Goal: Use online tool/utility: Utilize a website feature to perform a specific function

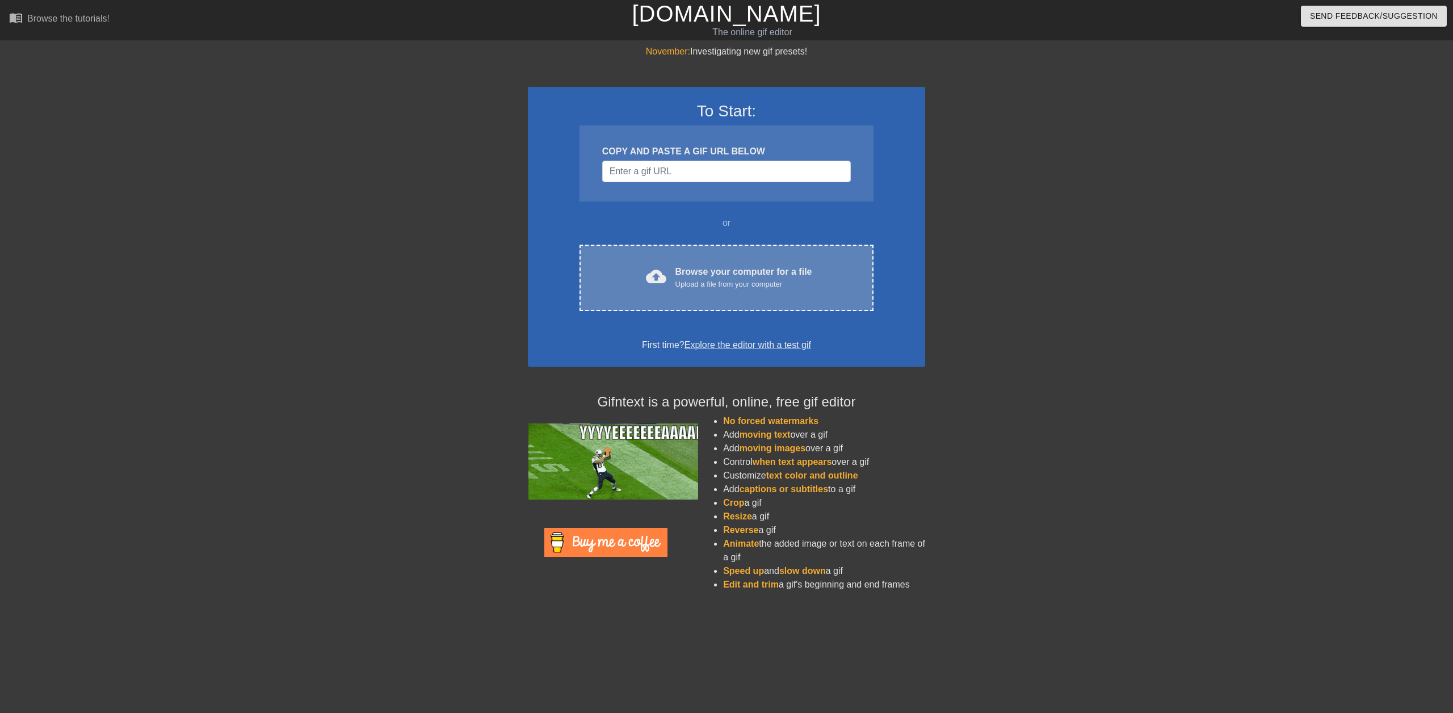
click at [718, 275] on div "Browse your computer for a file Upload a file from your computer" at bounding box center [743, 277] width 137 height 25
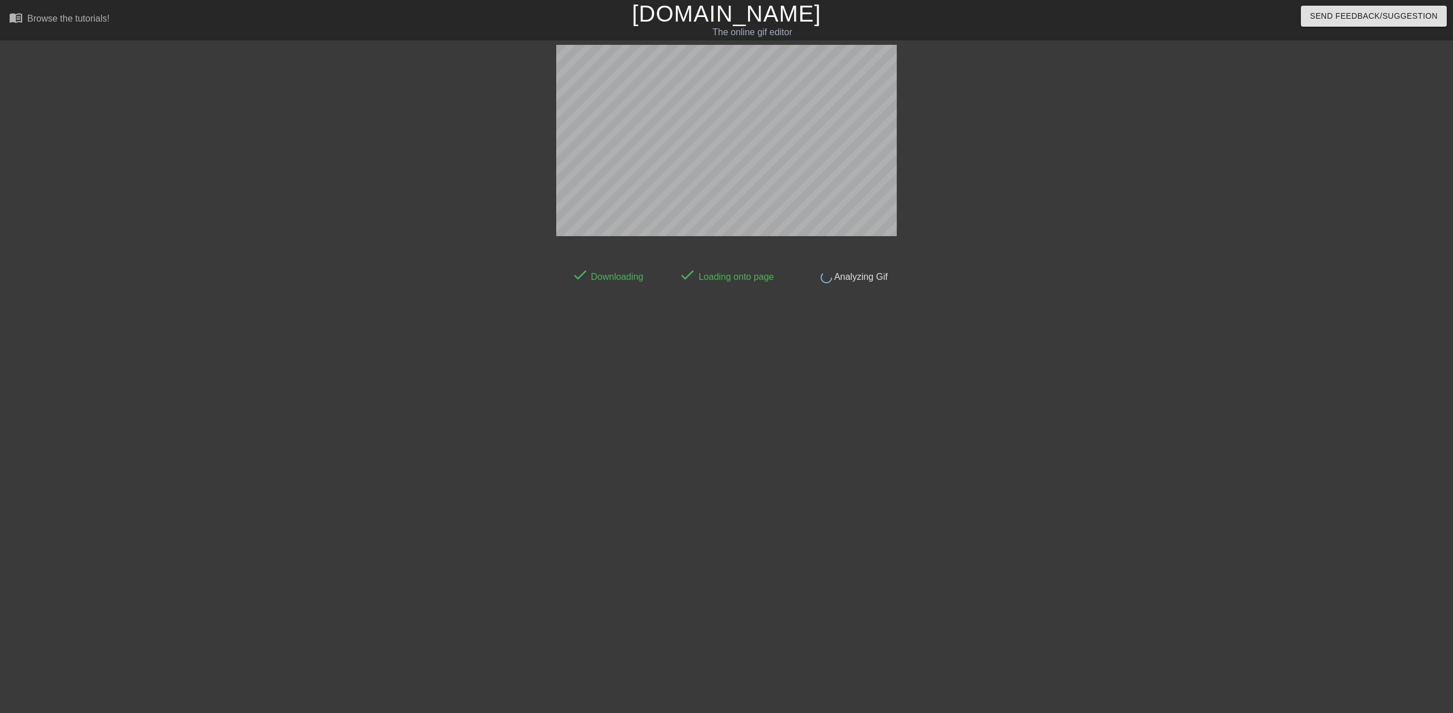
click at [77, 390] on html "menu_book Browse the tutorials! [DOMAIN_NAME] The online gif editor Send Feedba…" at bounding box center [726, 195] width 1453 height 390
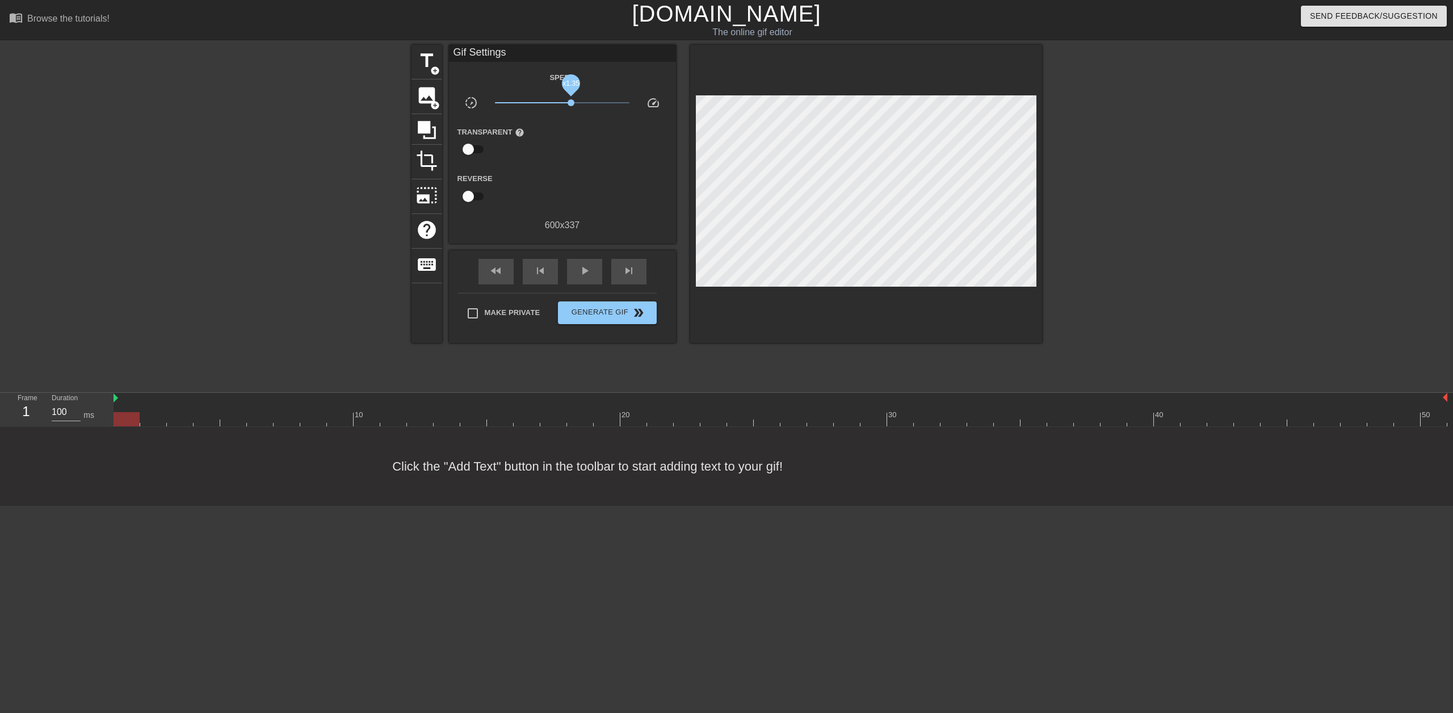
drag, startPoint x: 562, startPoint y: 106, endPoint x: 588, endPoint y: 103, distance: 26.3
click at [588, 103] on span "x1.35" at bounding box center [562, 103] width 134 height 14
click at [519, 301] on label "Make Private" at bounding box center [500, 313] width 79 height 24
click at [485, 301] on input "Make Private" at bounding box center [473, 313] width 24 height 24
checkbox input "true"
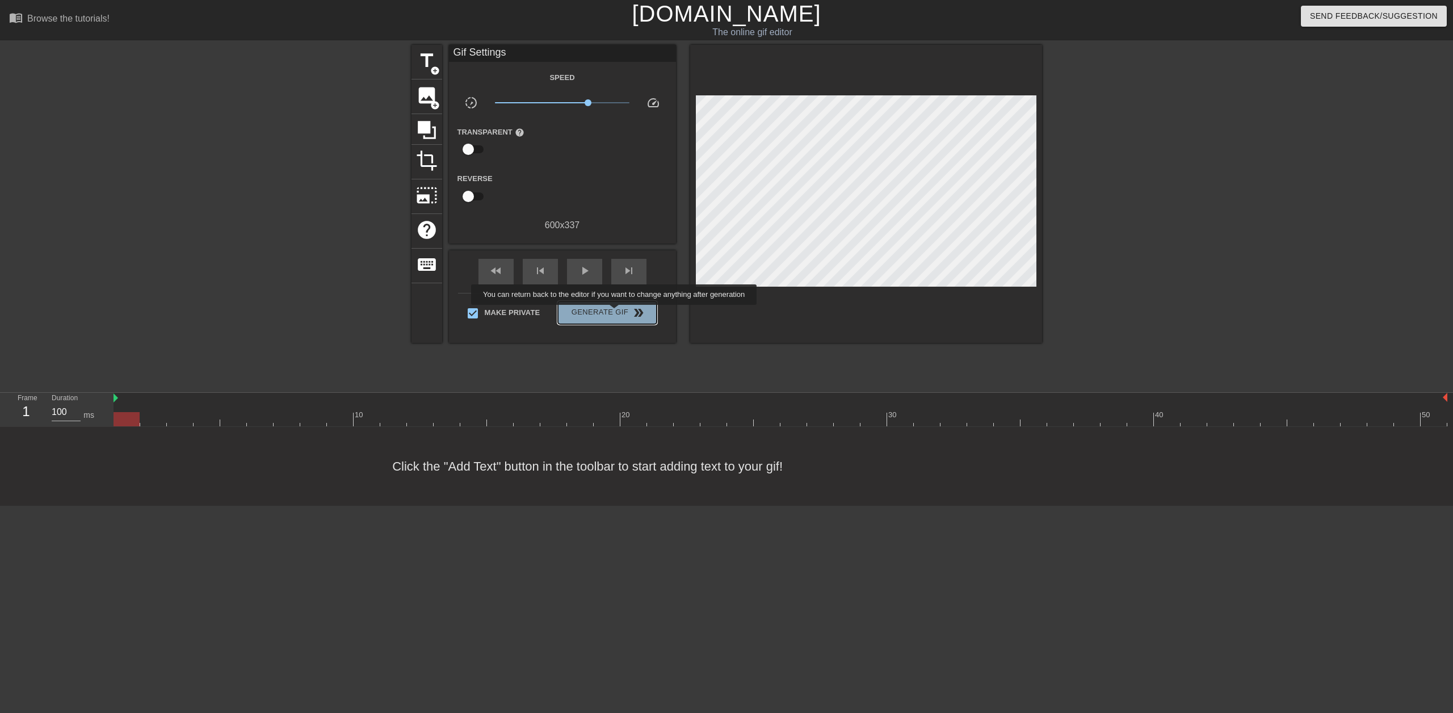
click at [615, 313] on span "Generate Gif double_arrow" at bounding box center [606, 313] width 89 height 14
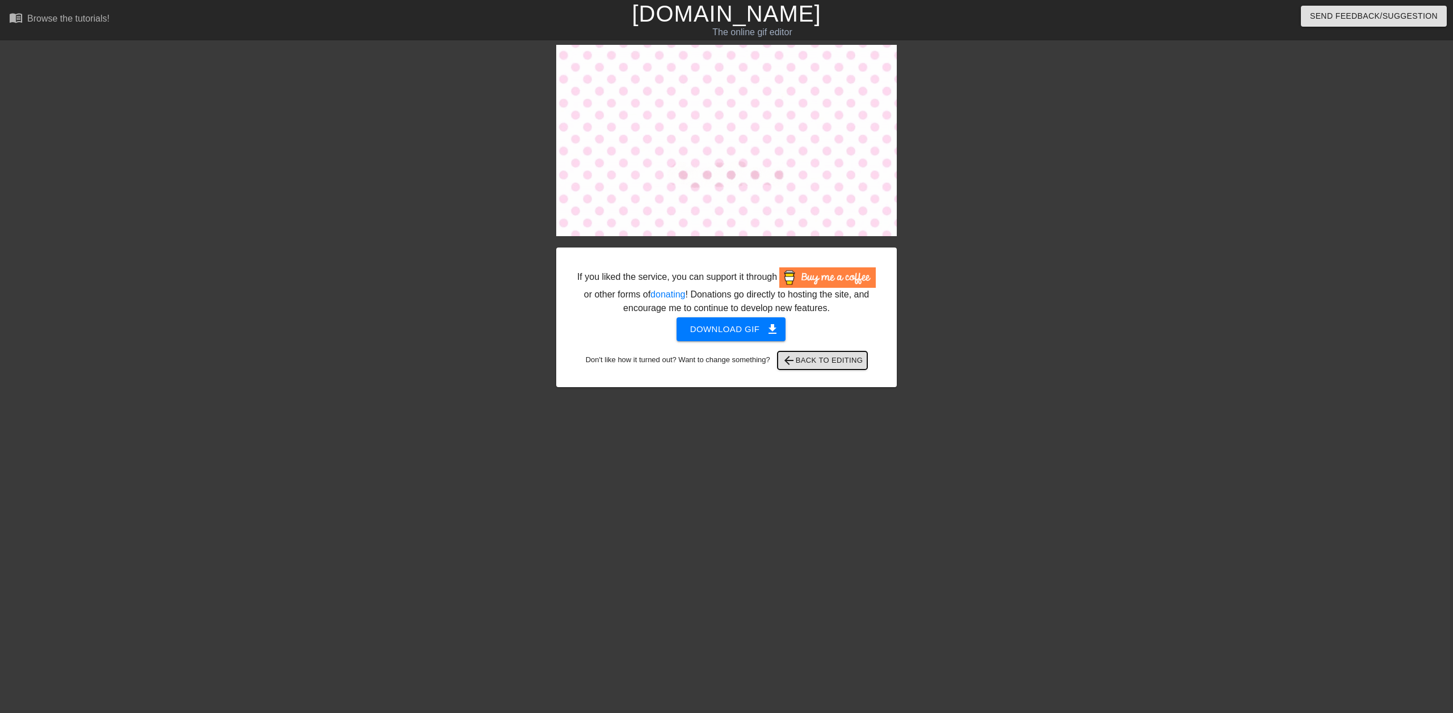
click at [827, 359] on span "arrow_back Back to Editing" at bounding box center [822, 361] width 81 height 14
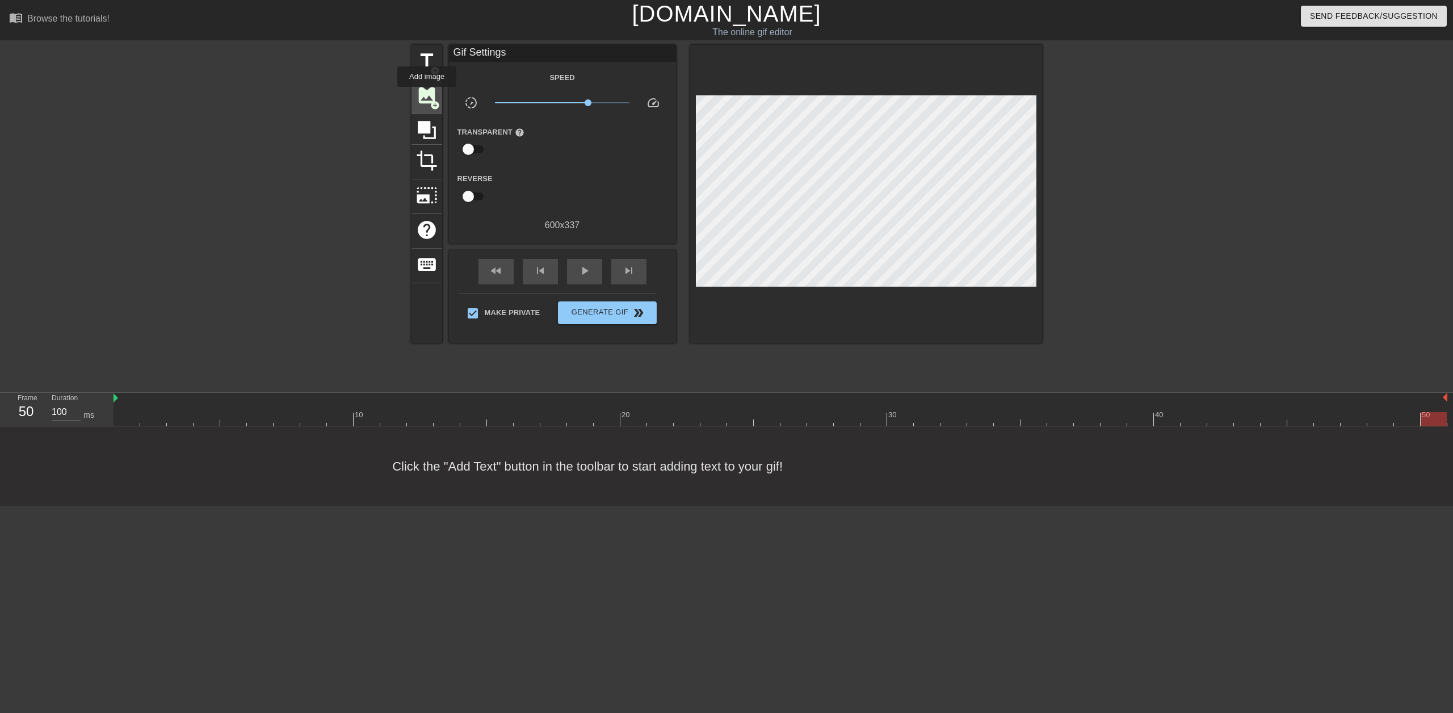
click at [427, 95] on span "image" at bounding box center [427, 96] width 22 height 22
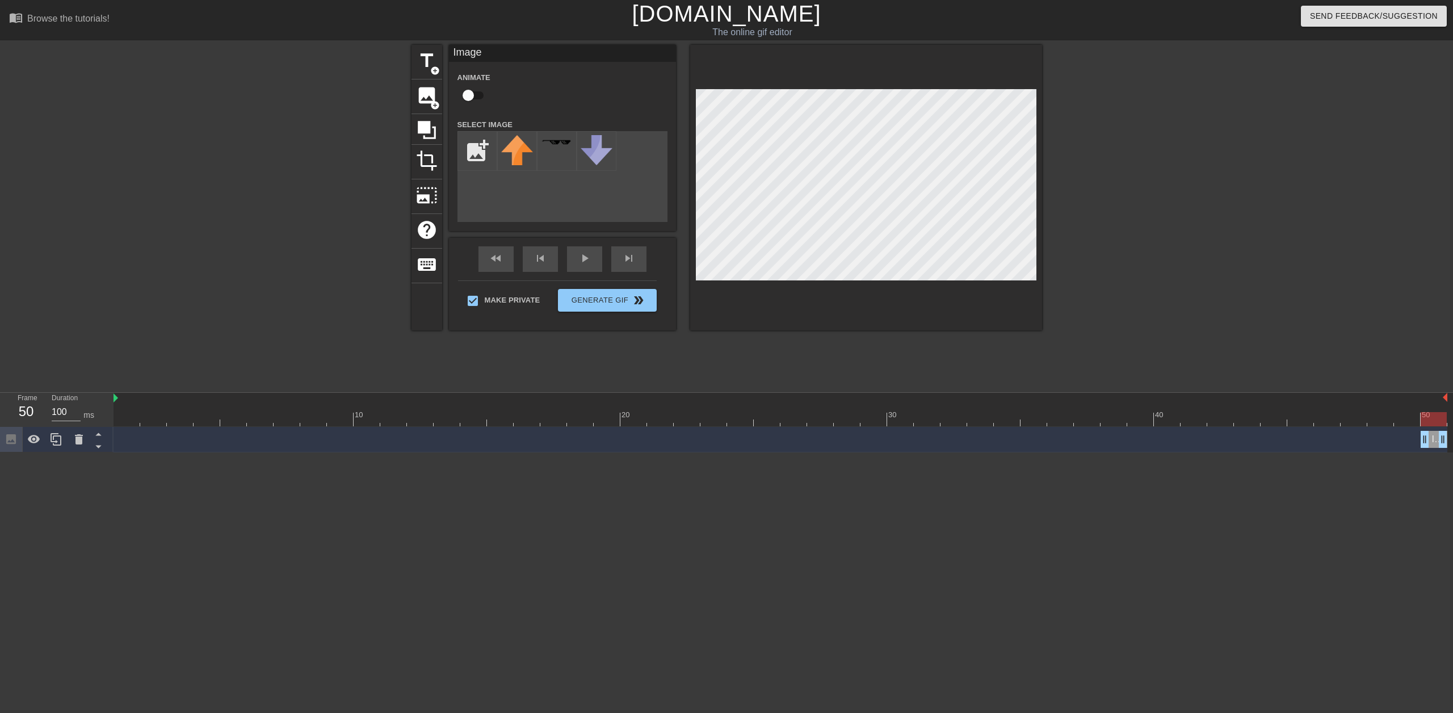
click at [768, 338] on div "title add_circle image add_circle crop photo_size_select_large help keyboard Im…" at bounding box center [726, 215] width 630 height 340
click at [765, 452] on html "menu_book Browse the tutorials! [DOMAIN_NAME] The online gif editor Send Feedba…" at bounding box center [726, 226] width 1453 height 452
click at [469, 90] on input "checkbox" at bounding box center [468, 96] width 65 height 22
click at [476, 92] on input "checkbox" at bounding box center [479, 96] width 65 height 22
click at [476, 92] on input "checkbox" at bounding box center [468, 96] width 65 height 22
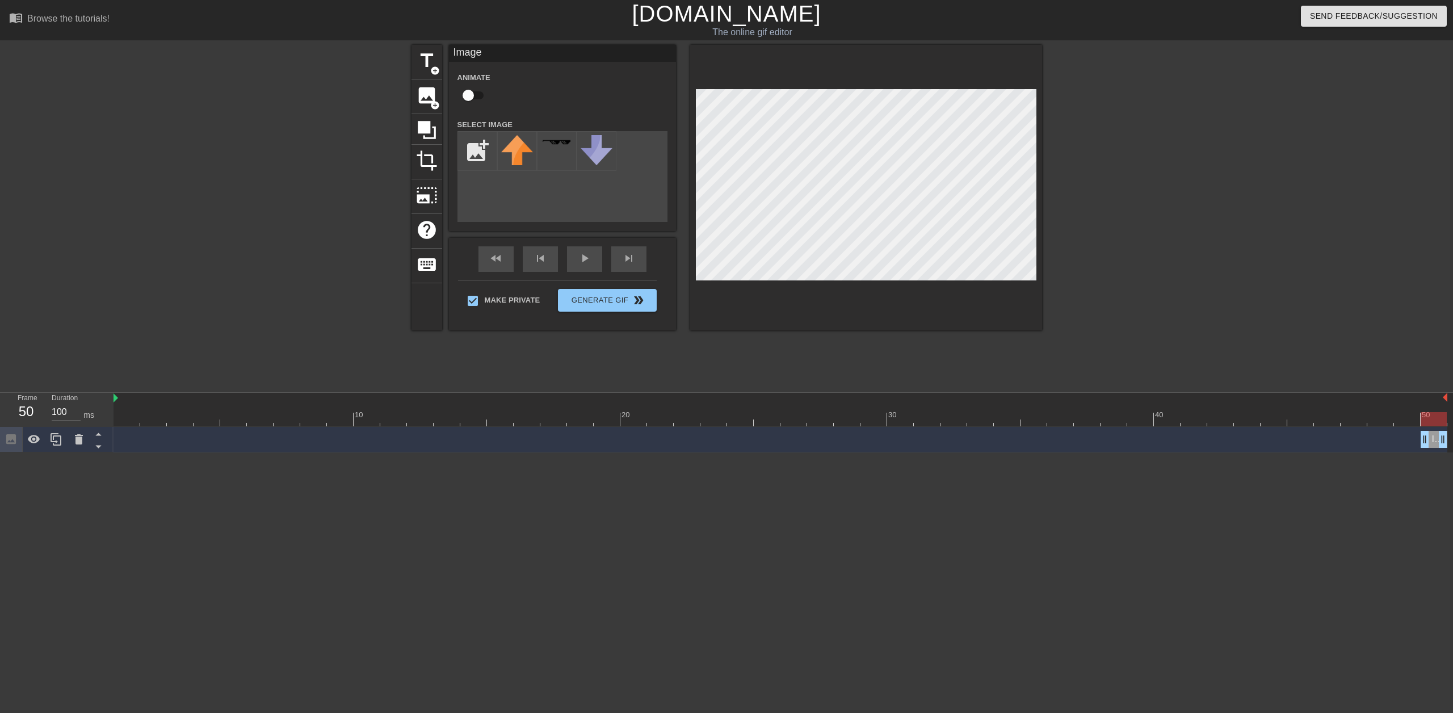
checkbox input "true"
click at [477, 165] on input "file" at bounding box center [477, 151] width 39 height 39
type input "C:\fakepath\e8187fef0ba68b4636dbb6e43332e6b1.gif"
click at [521, 154] on img at bounding box center [517, 148] width 32 height 27
click at [523, 150] on img at bounding box center [517, 148] width 32 height 27
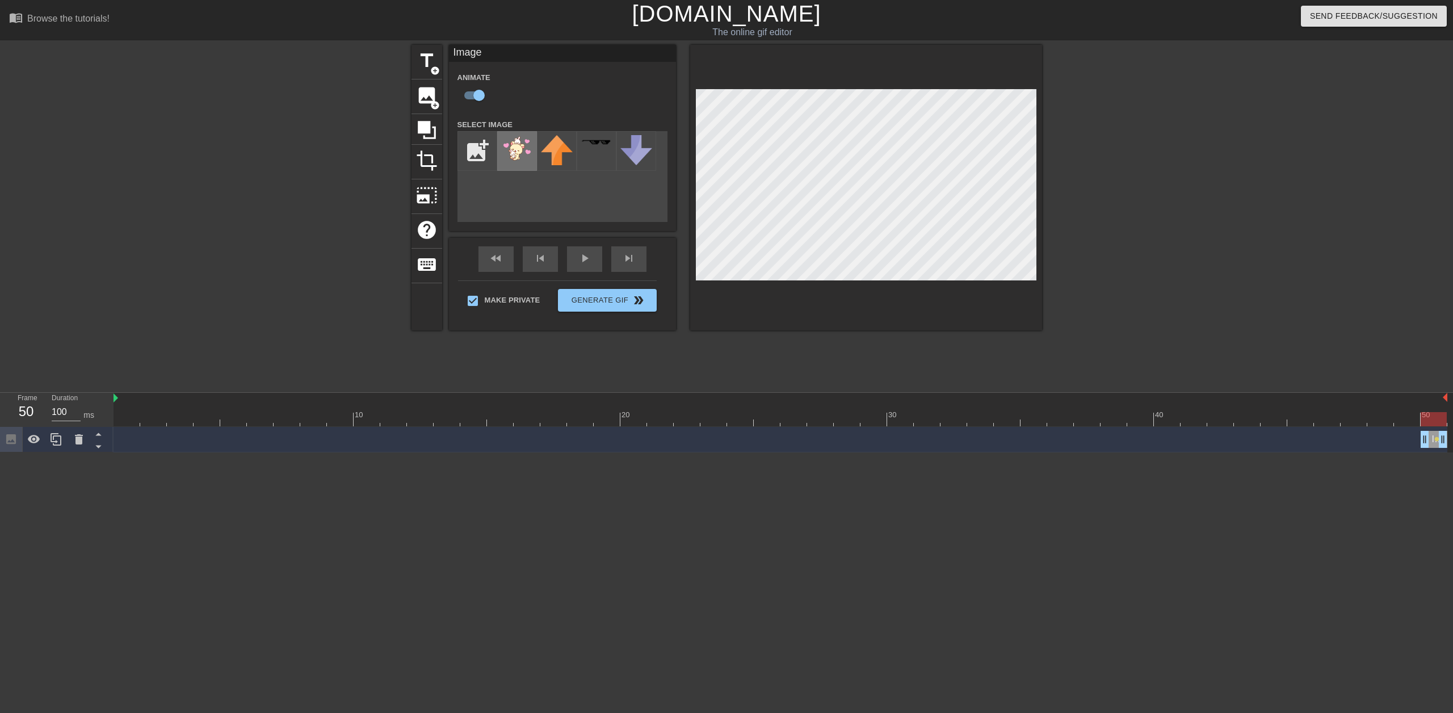
click at [524, 149] on img at bounding box center [517, 148] width 32 height 27
click at [516, 155] on img at bounding box center [517, 148] width 32 height 27
click at [587, 253] on div "fast_rewind skip_previous play_arrow skip_next" at bounding box center [562, 259] width 185 height 43
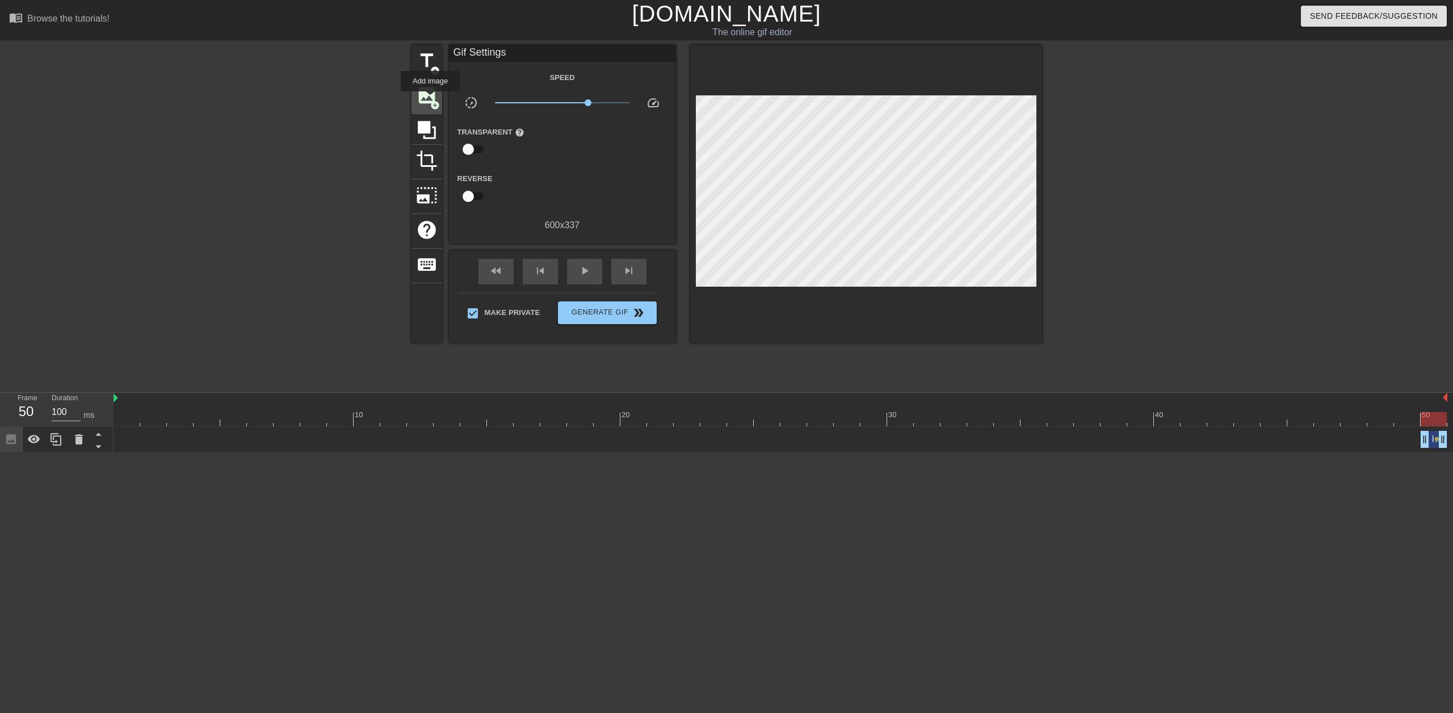
click at [429, 96] on span "image" at bounding box center [427, 96] width 22 height 22
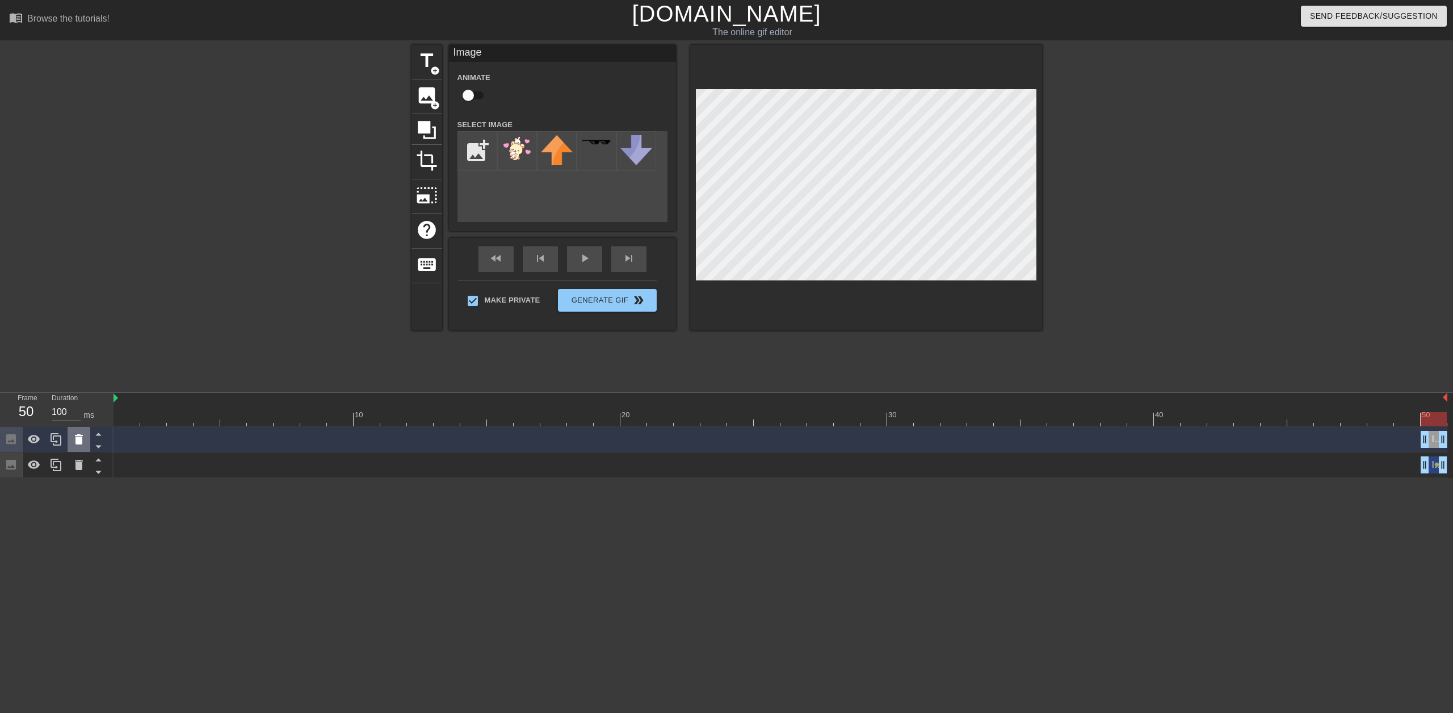
click at [85, 431] on div at bounding box center [79, 439] width 23 height 25
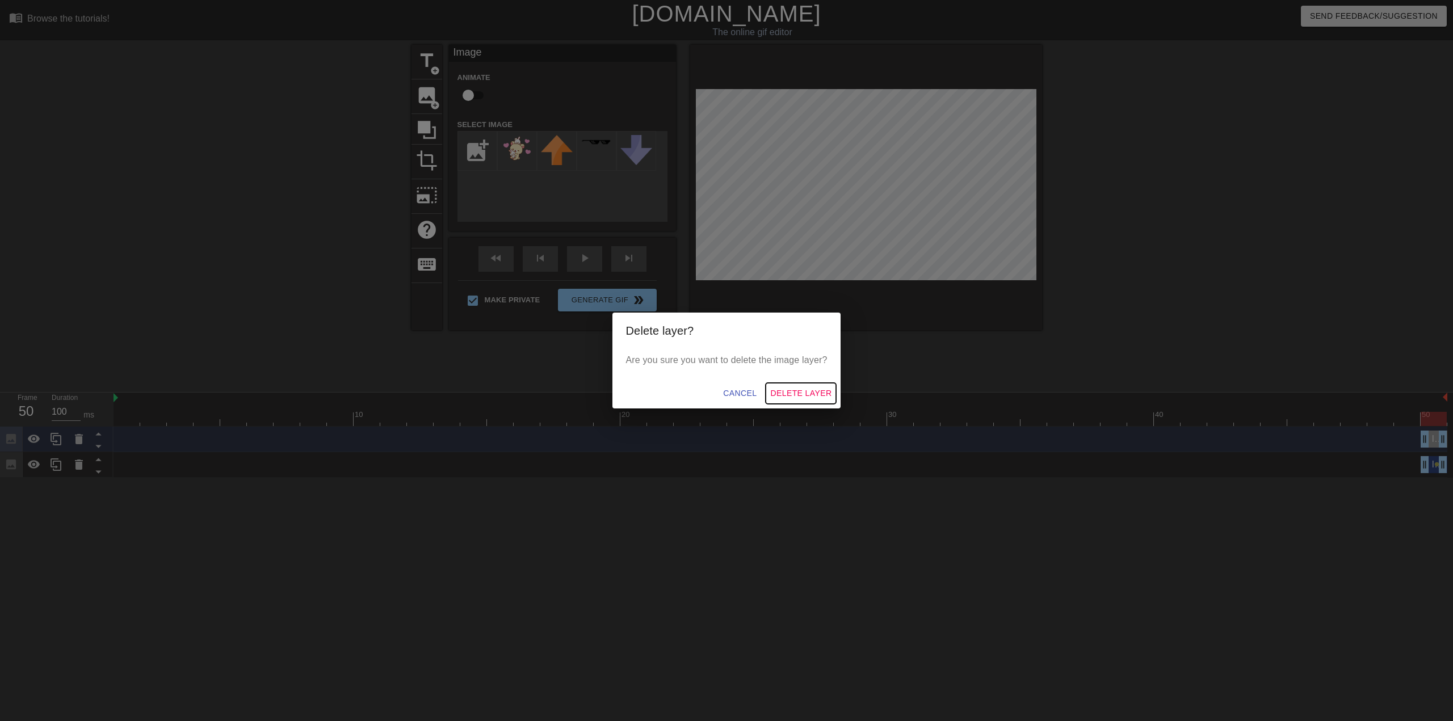
click at [807, 400] on span "Delete Layer" at bounding box center [800, 393] width 61 height 14
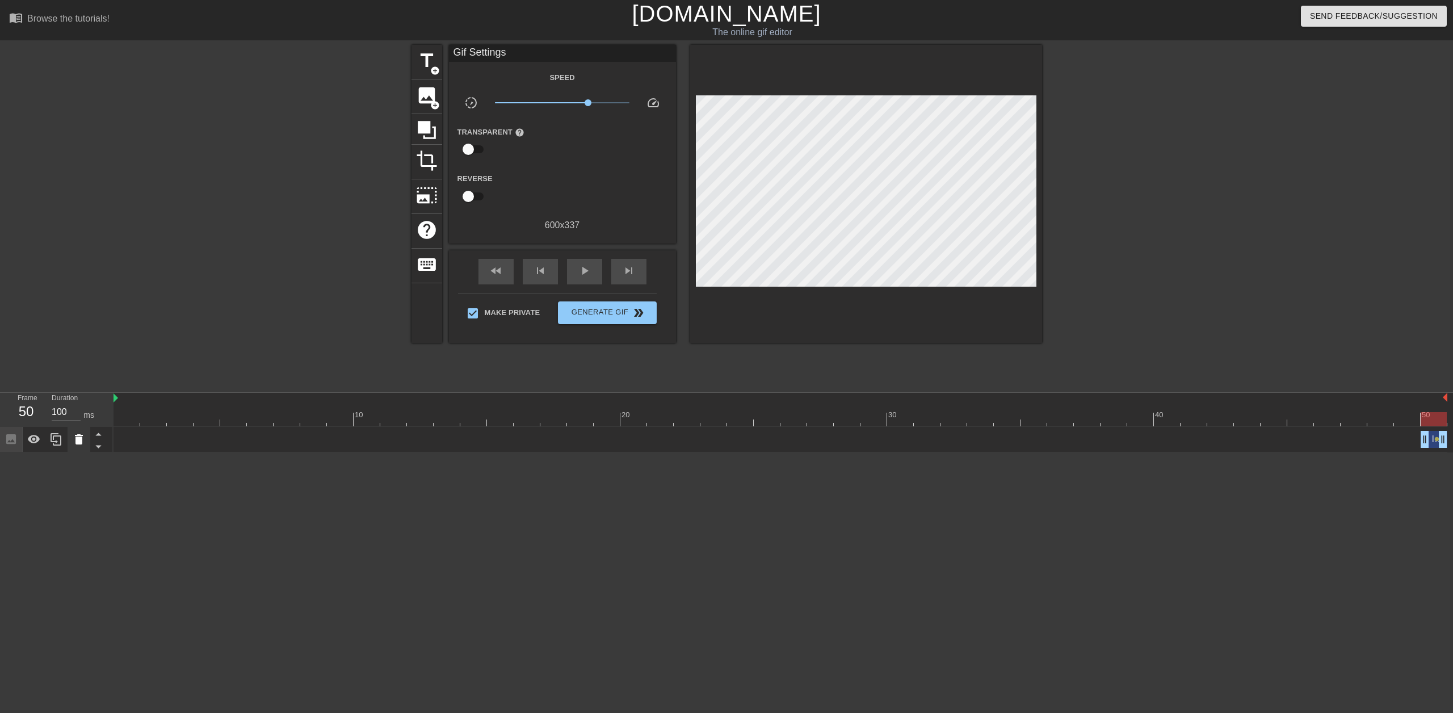
click at [79, 432] on div at bounding box center [79, 439] width 23 height 25
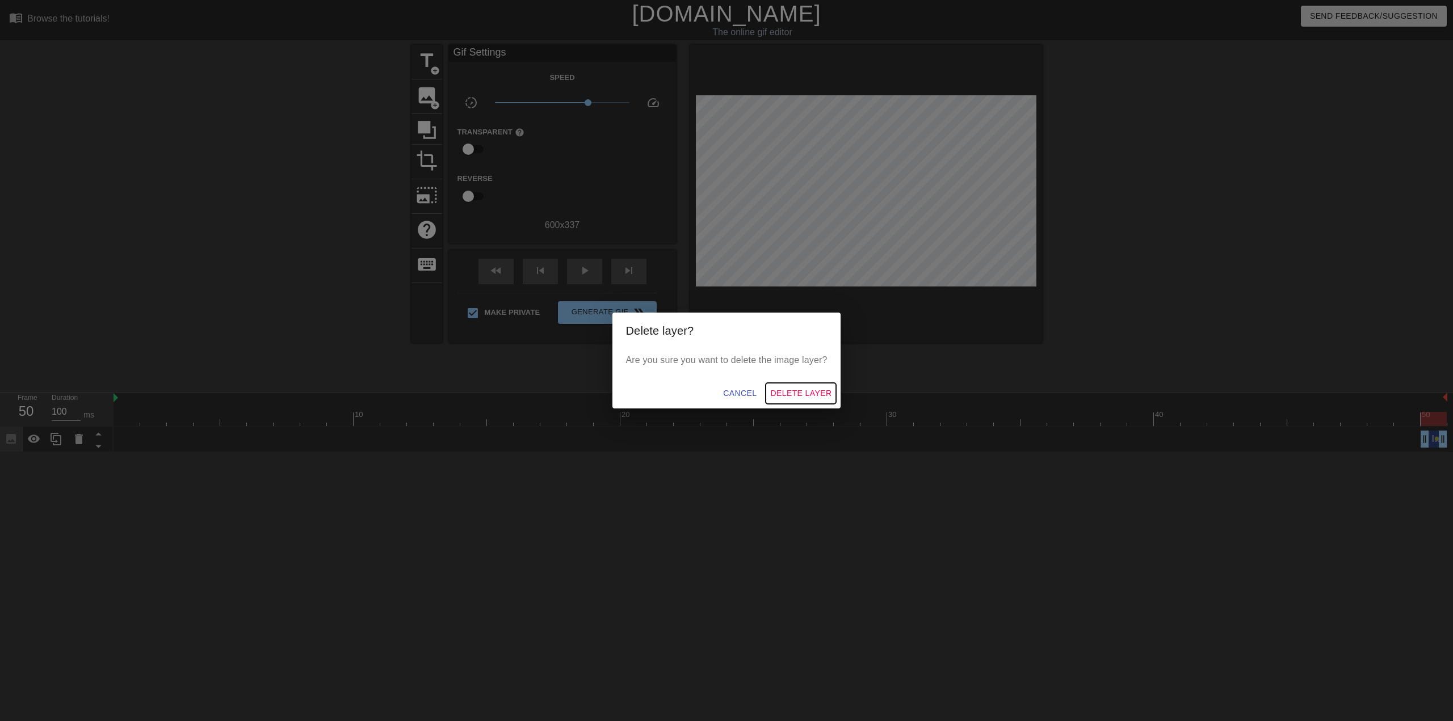
click at [793, 393] on span "Delete Layer" at bounding box center [800, 393] width 61 height 14
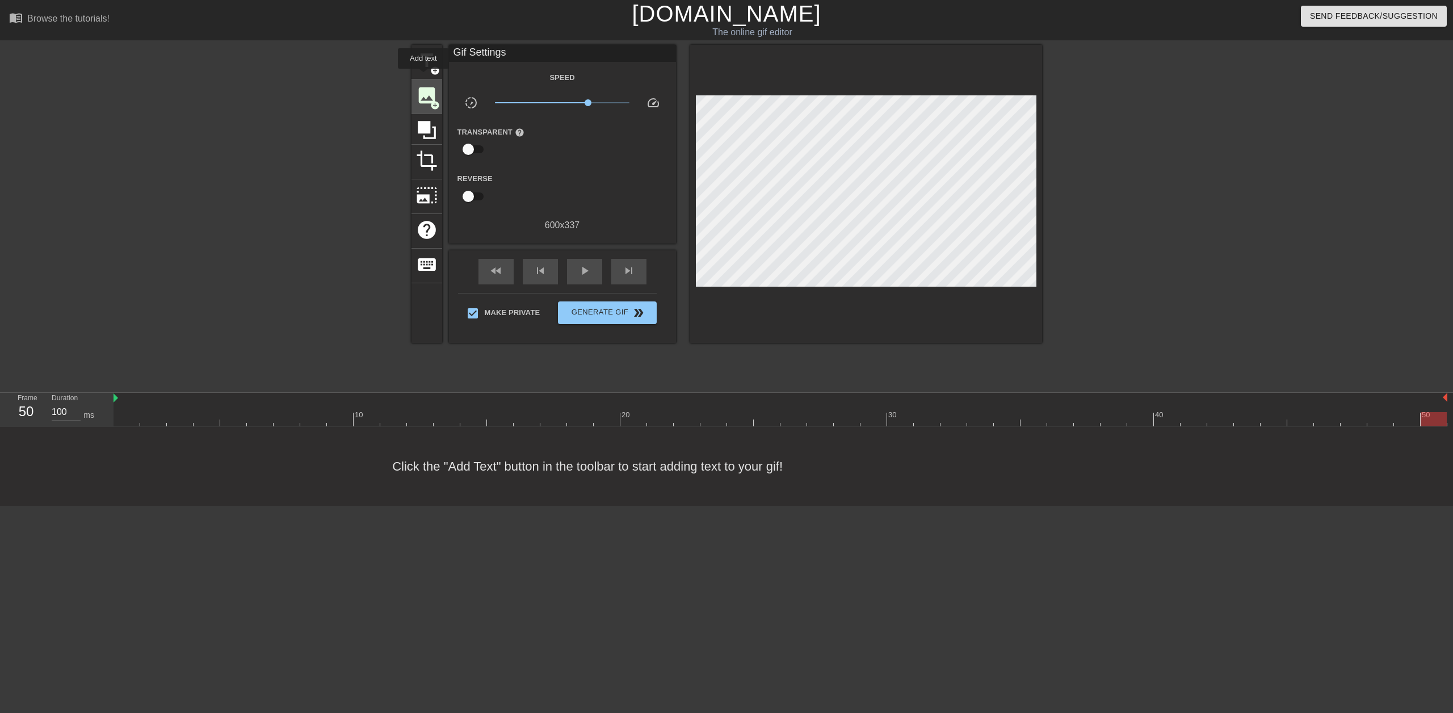
click at [427, 87] on span "image" at bounding box center [427, 96] width 22 height 22
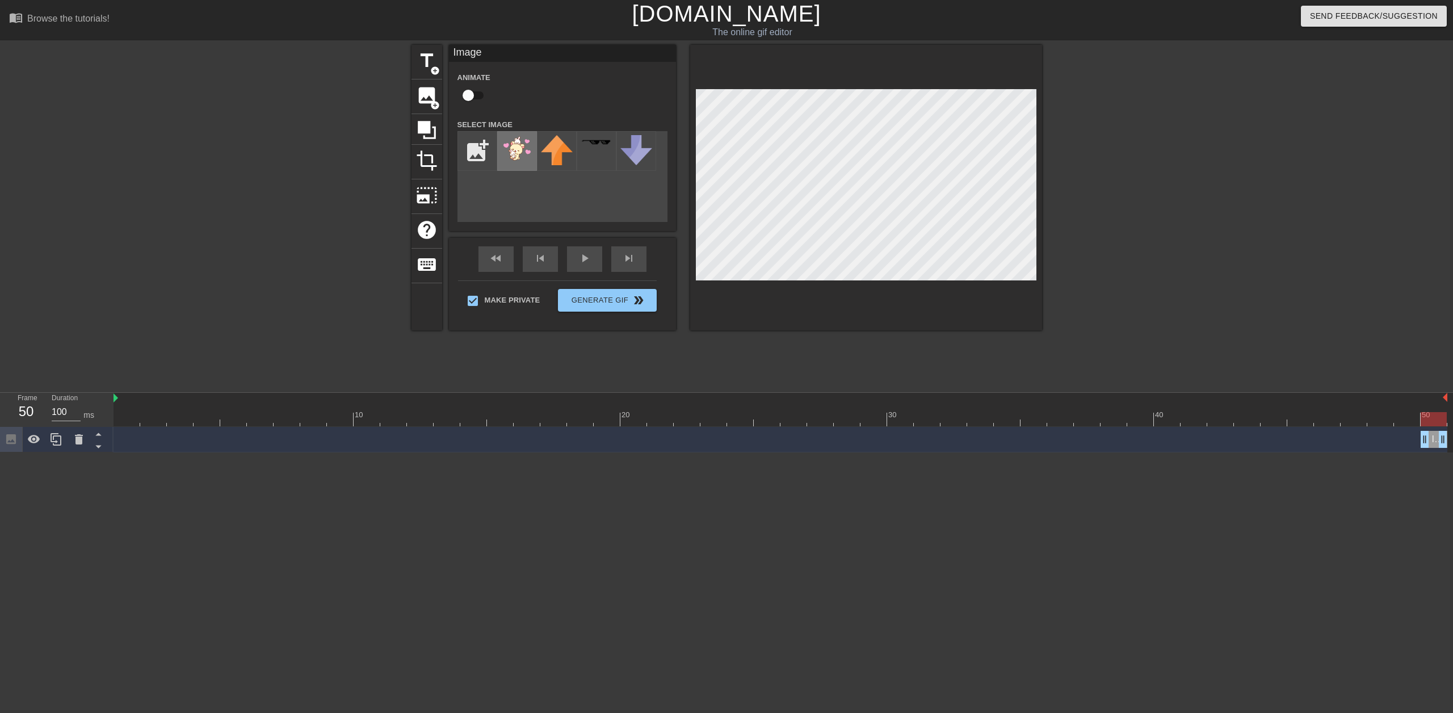
click at [506, 155] on img at bounding box center [517, 148] width 32 height 27
click at [946, 296] on div at bounding box center [866, 187] width 352 height 285
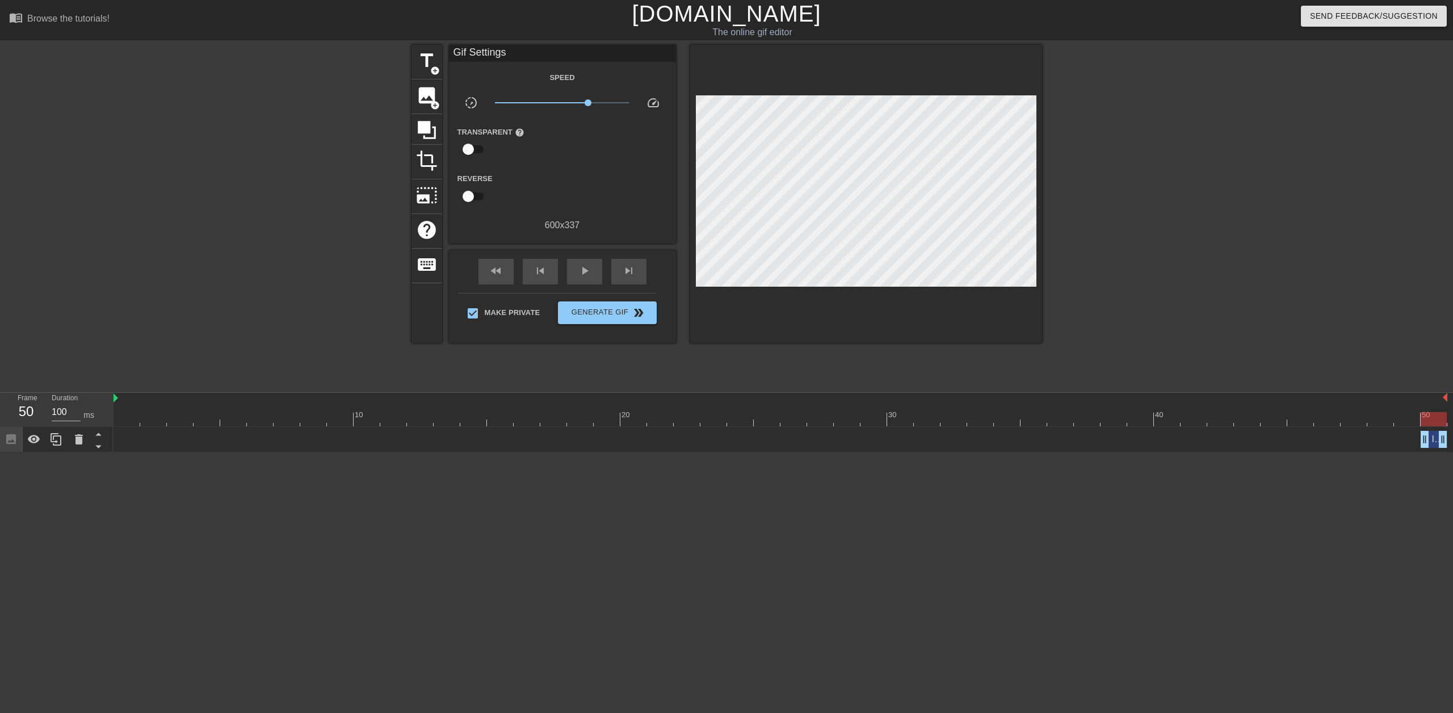
drag, startPoint x: 168, startPoint y: 435, endPoint x: 255, endPoint y: 442, distance: 87.1
click at [253, 441] on div "Image drag_handle drag_handle" at bounding box center [779, 439] width 1333 height 17
drag, startPoint x: 301, startPoint y: 431, endPoint x: 334, endPoint y: 425, distance: 33.4
click at [305, 431] on div "Image drag_handle drag_handle" at bounding box center [779, 439] width 1333 height 17
click at [580, 270] on span "play_arrow" at bounding box center [585, 271] width 14 height 14
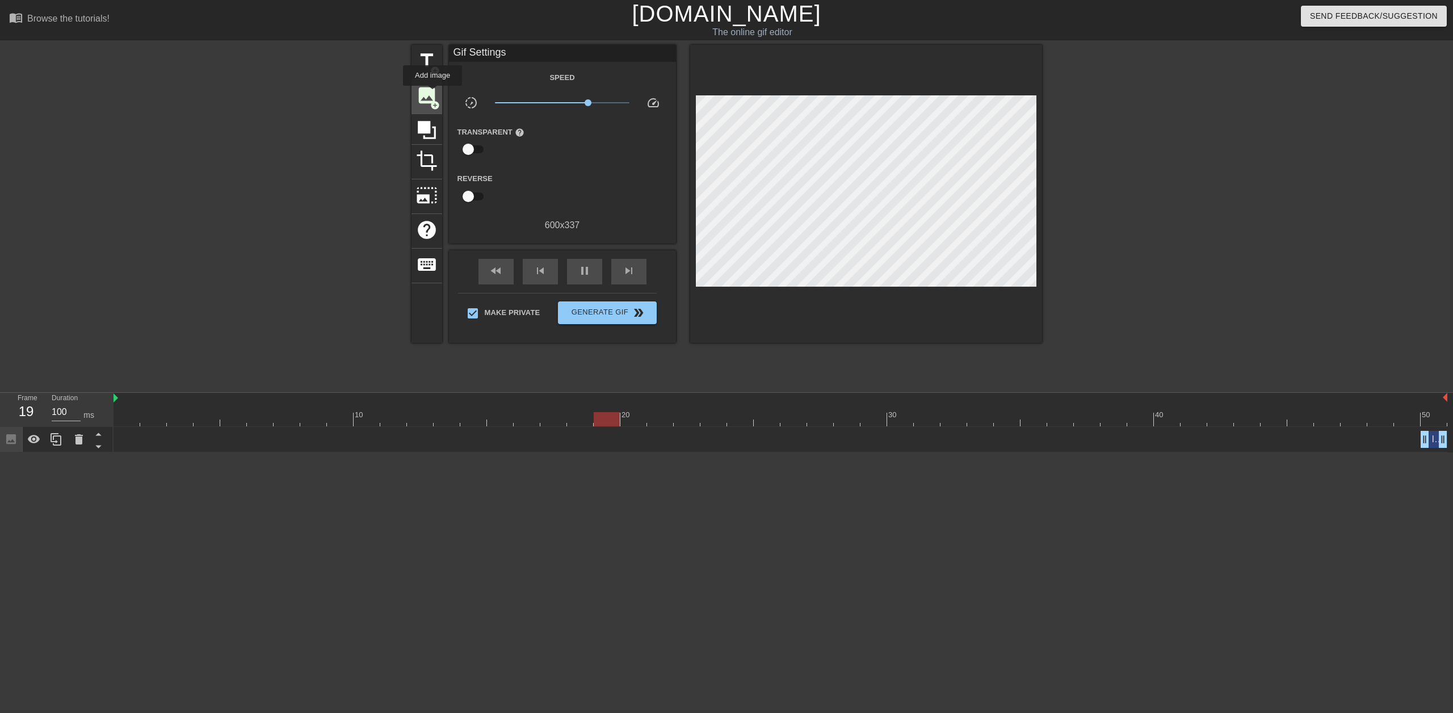
click at [432, 94] on span "image" at bounding box center [427, 96] width 22 height 22
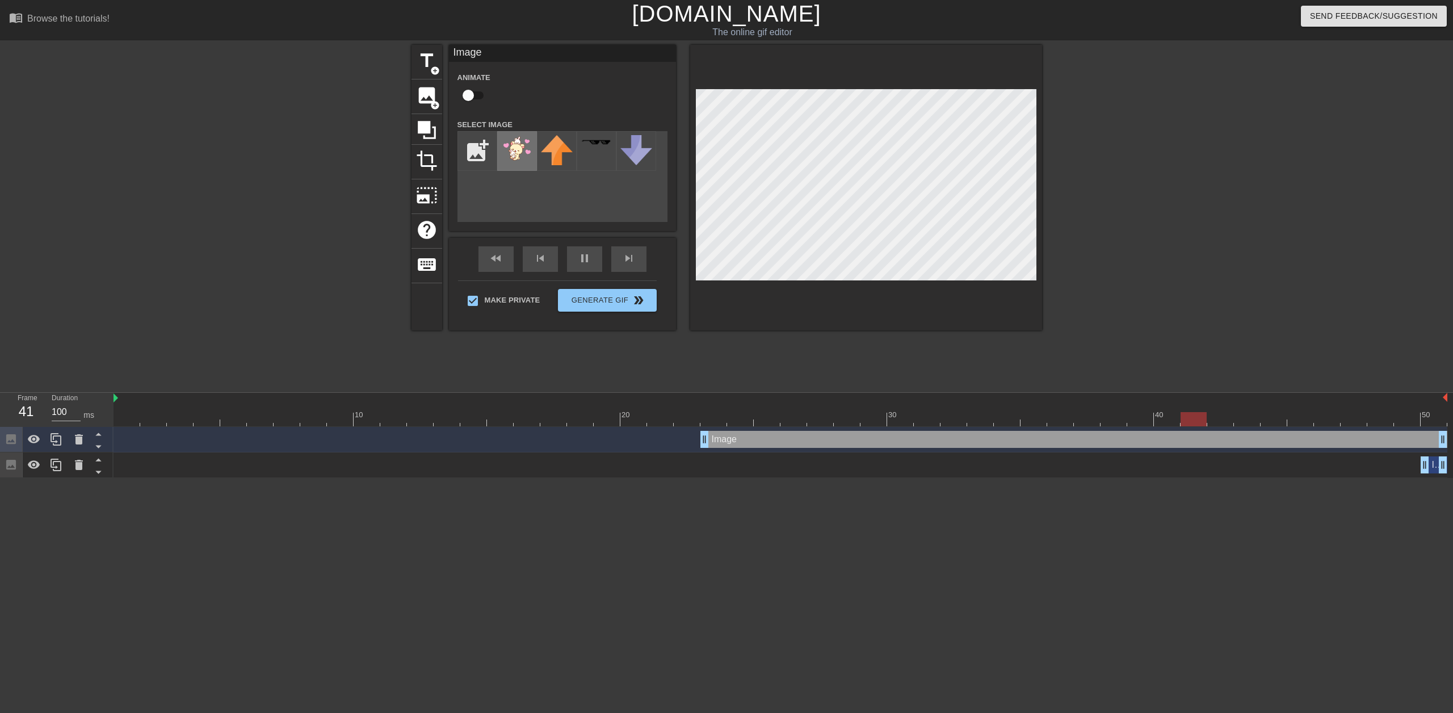
click at [511, 146] on img at bounding box center [517, 148] width 32 height 27
click at [74, 436] on icon at bounding box center [79, 439] width 14 height 14
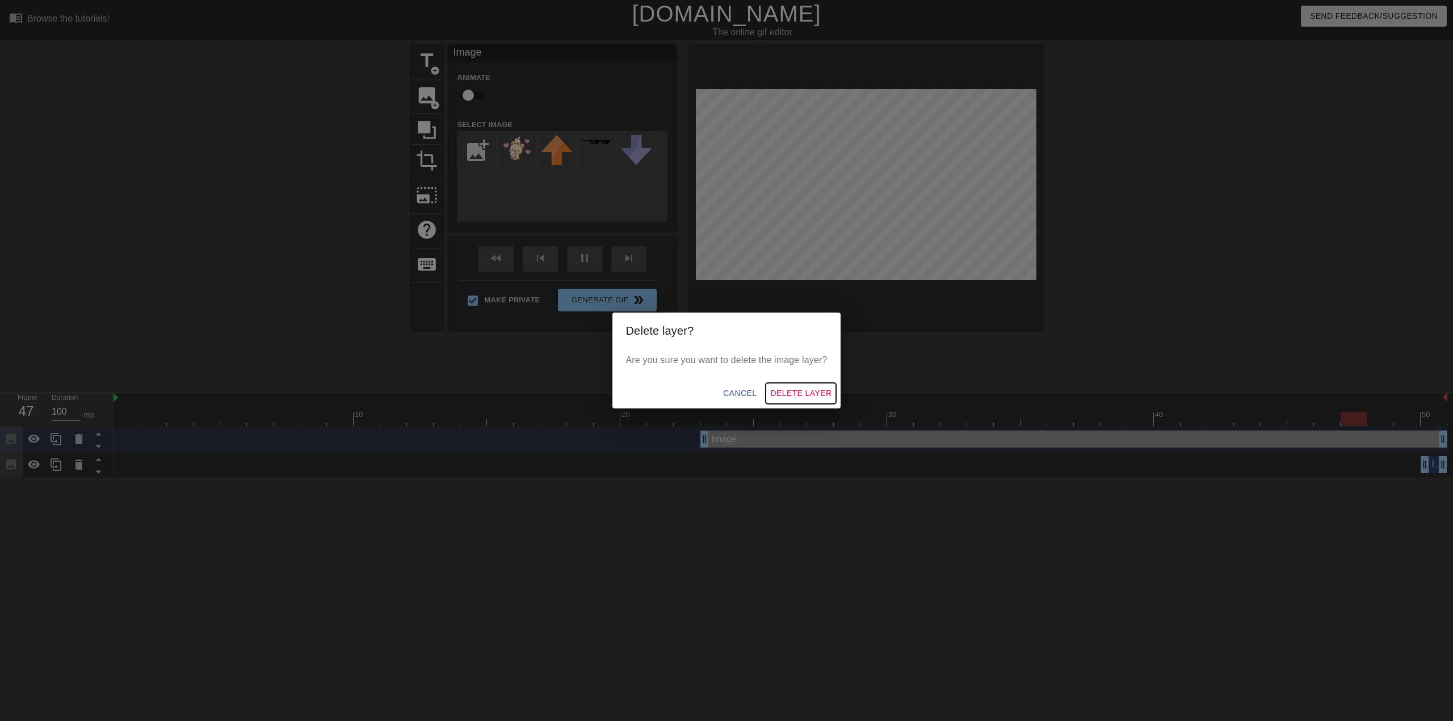
click at [796, 388] on span "Delete Layer" at bounding box center [800, 393] width 61 height 14
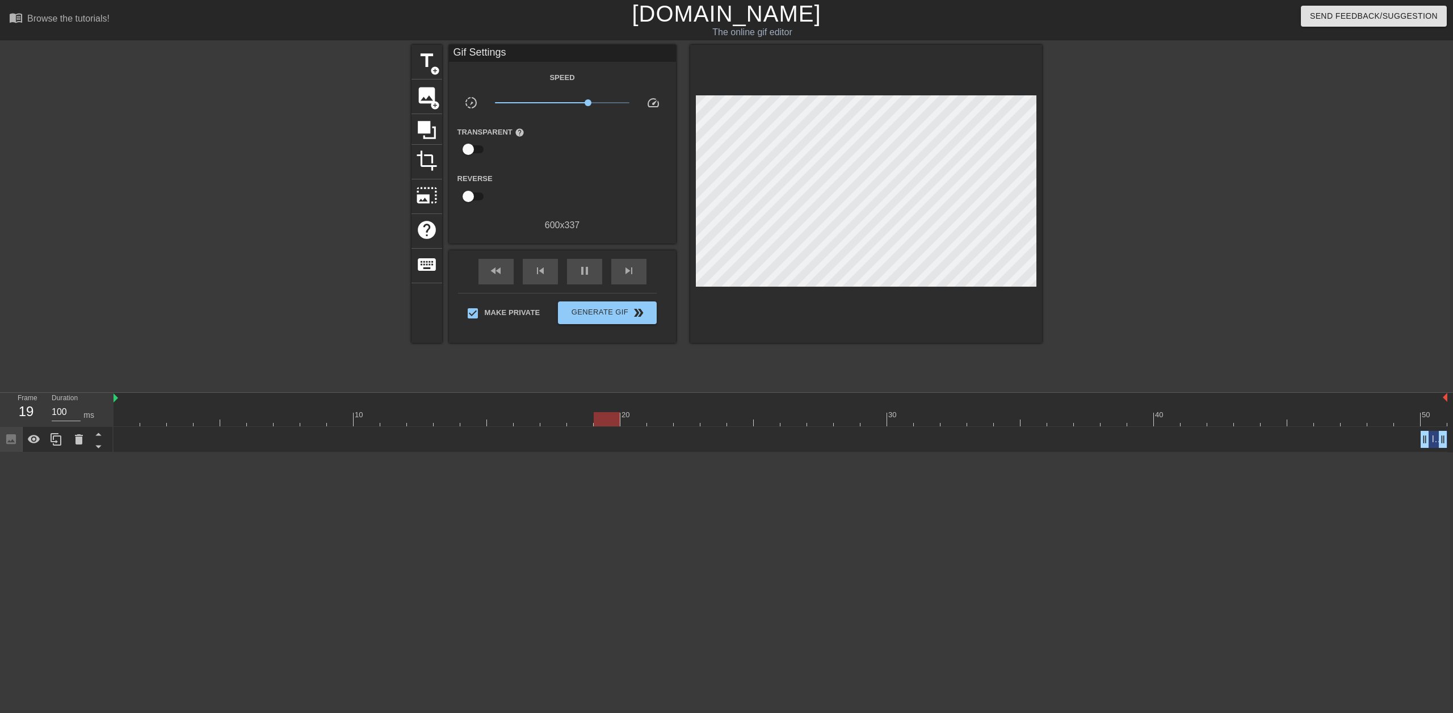
click at [208, 432] on div "Image drag_handle drag_handle" at bounding box center [779, 439] width 1333 height 17
click at [78, 436] on icon at bounding box center [79, 439] width 14 height 14
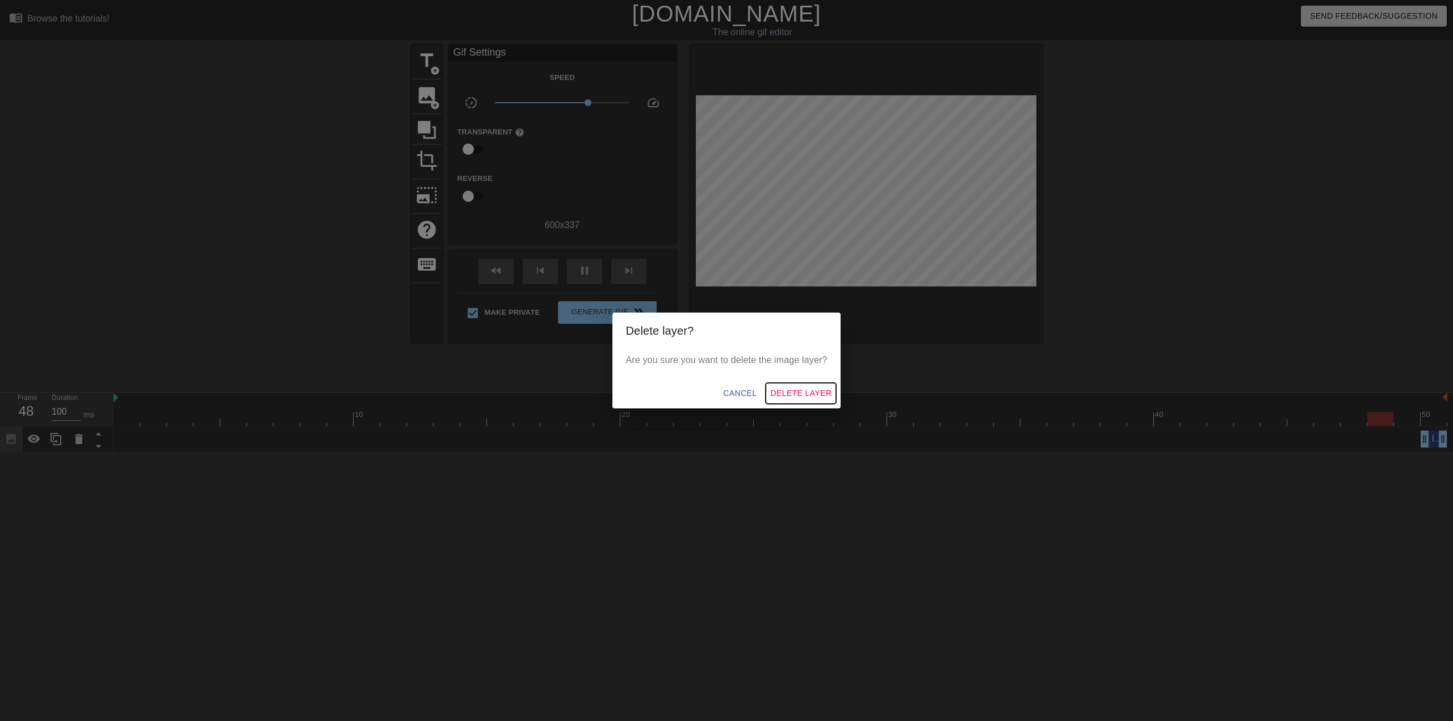
click at [807, 397] on span "Delete Layer" at bounding box center [800, 393] width 61 height 14
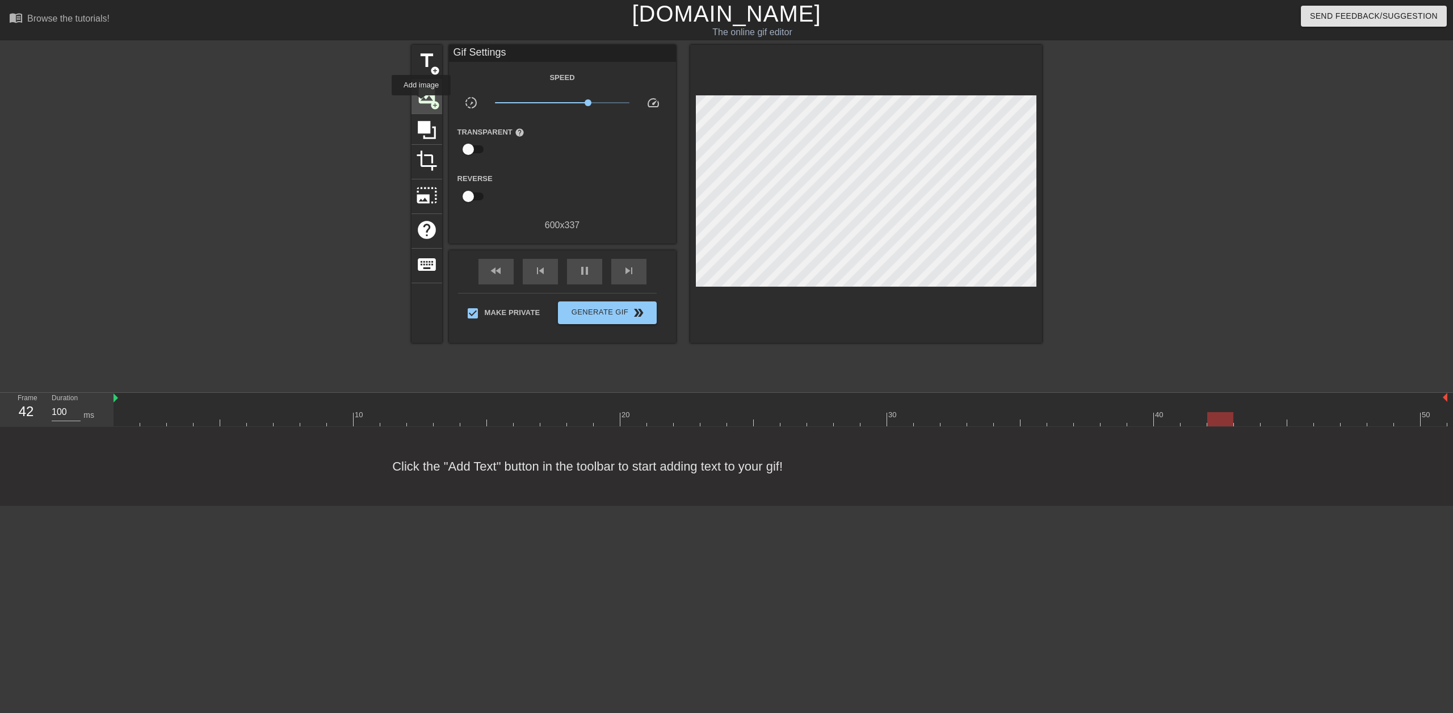
click at [428, 98] on span "image" at bounding box center [427, 96] width 22 height 22
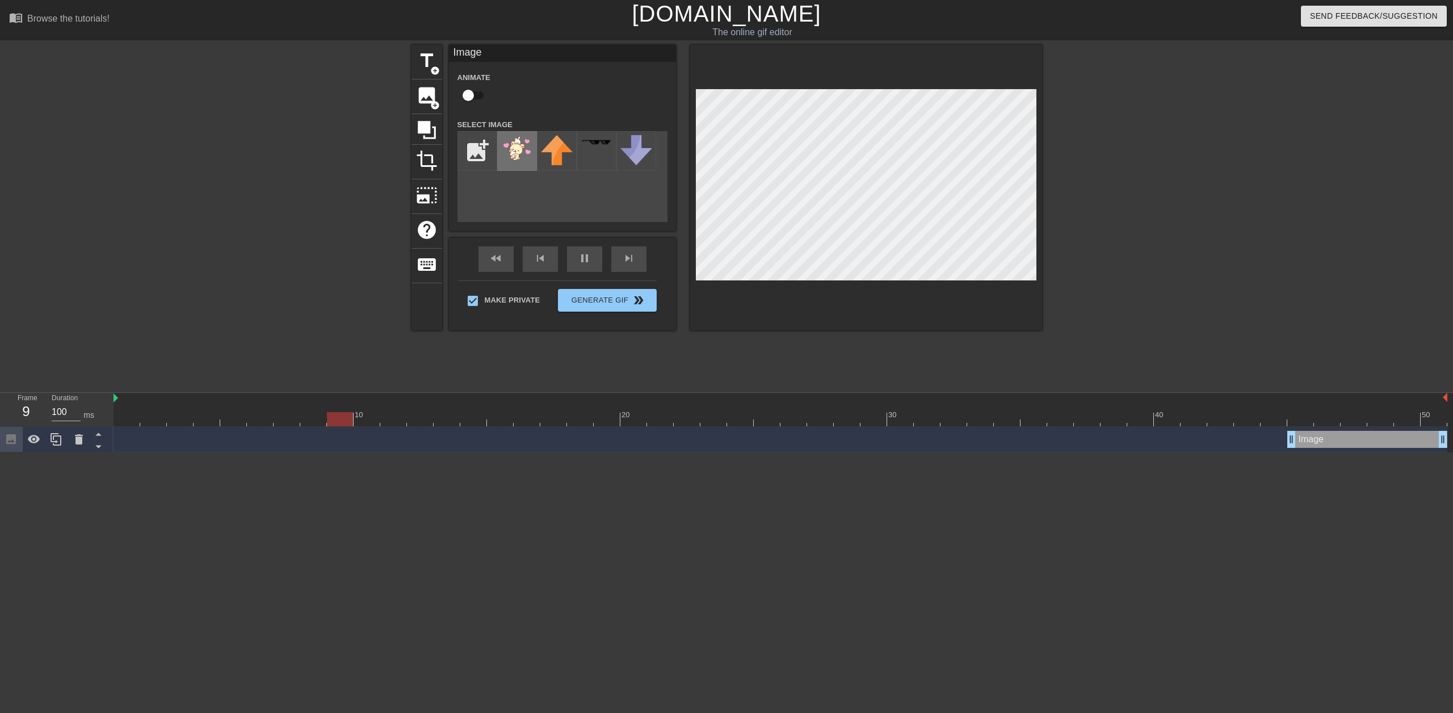
click at [518, 155] on img at bounding box center [517, 148] width 32 height 27
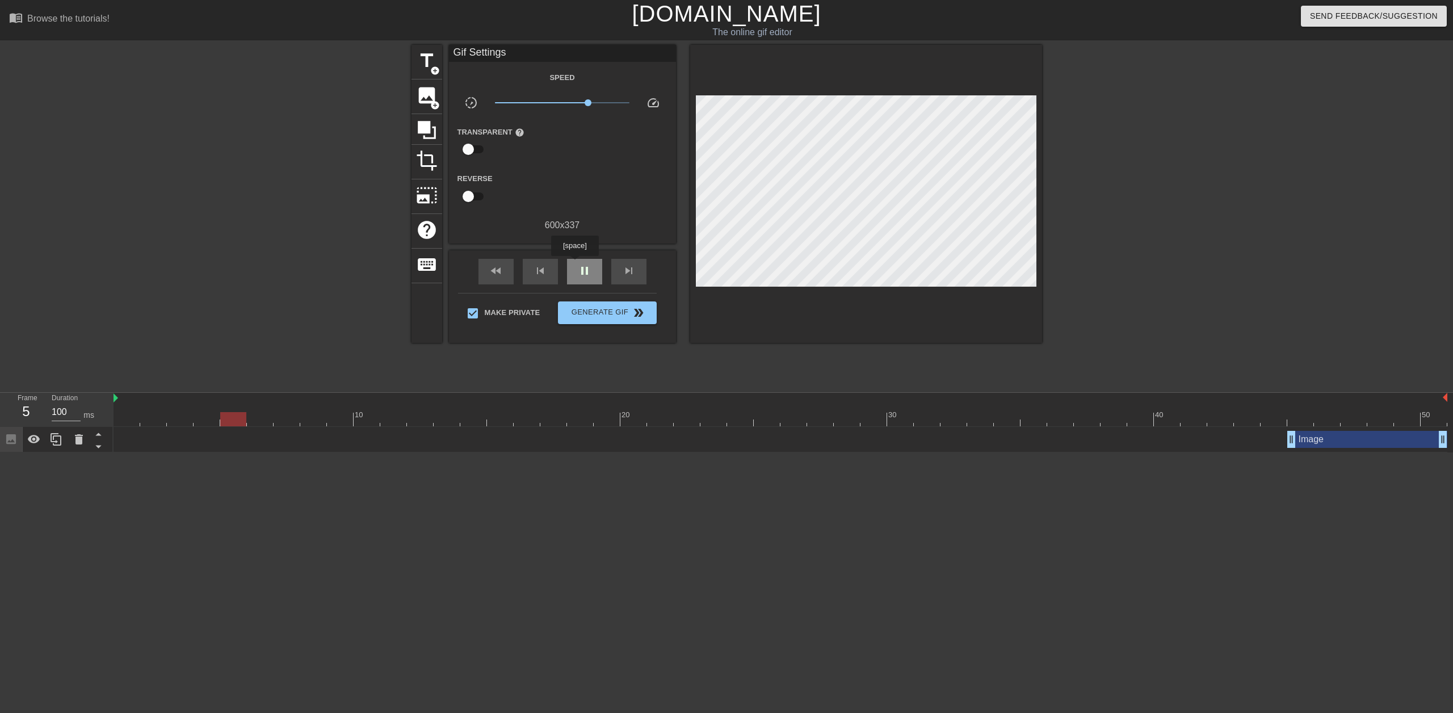
click at [579, 262] on div "pause" at bounding box center [584, 272] width 35 height 26
click at [437, 95] on div "image add_circle" at bounding box center [426, 96] width 31 height 35
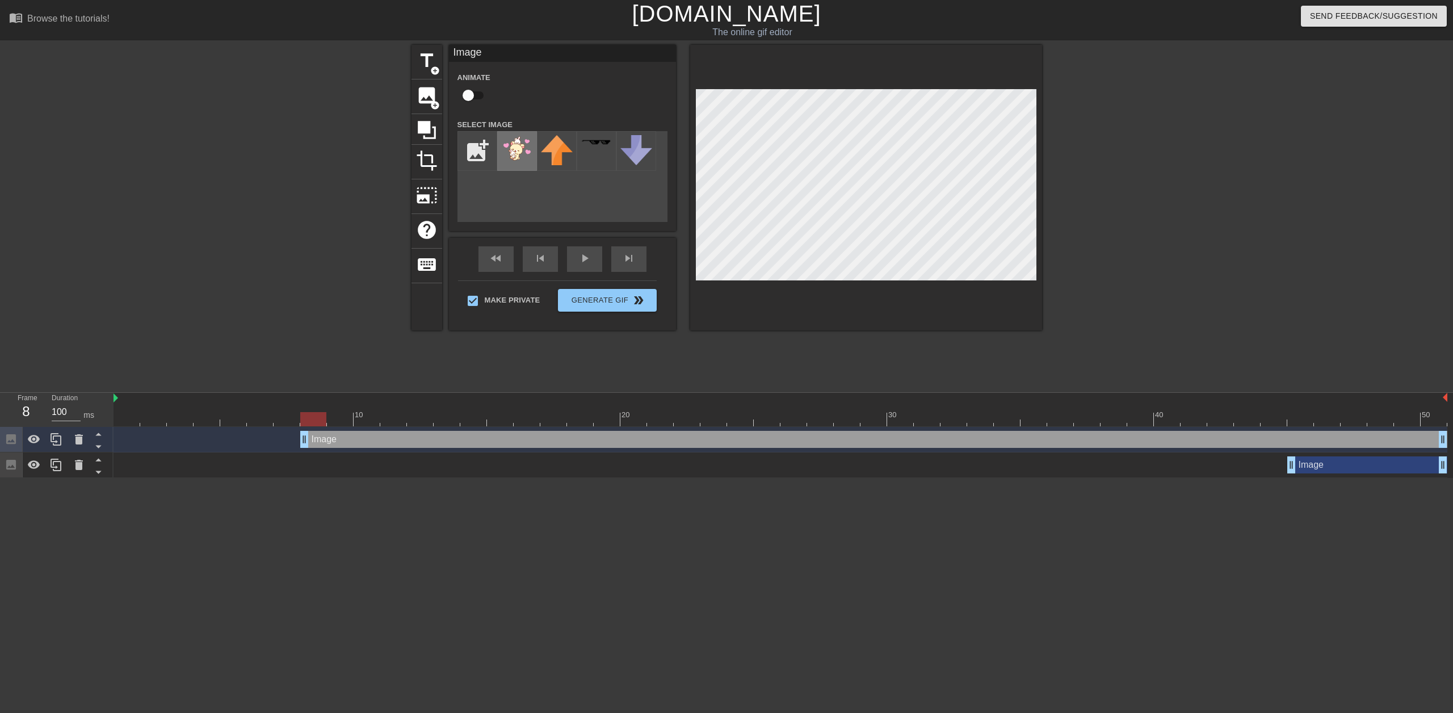
click at [503, 158] on img at bounding box center [517, 148] width 32 height 27
click at [999, 287] on div at bounding box center [866, 187] width 352 height 285
